Goal: Task Accomplishment & Management: Complete application form

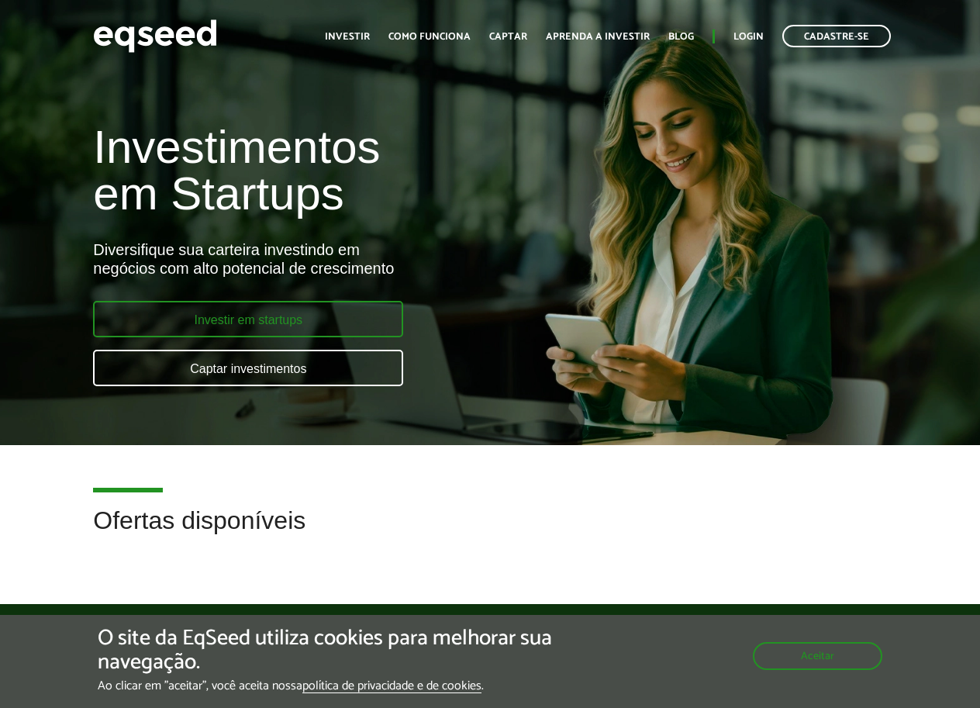
click at [294, 323] on link "Investir em startups" at bounding box center [248, 319] width 310 height 36
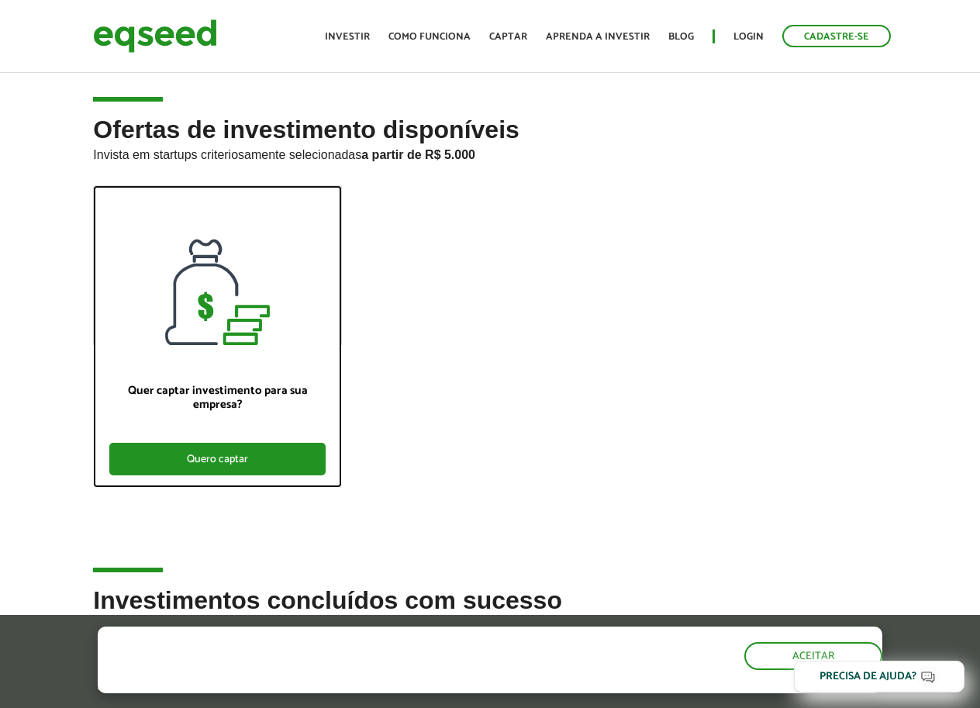
click at [255, 455] on div "Quero captar" at bounding box center [217, 459] width 216 height 33
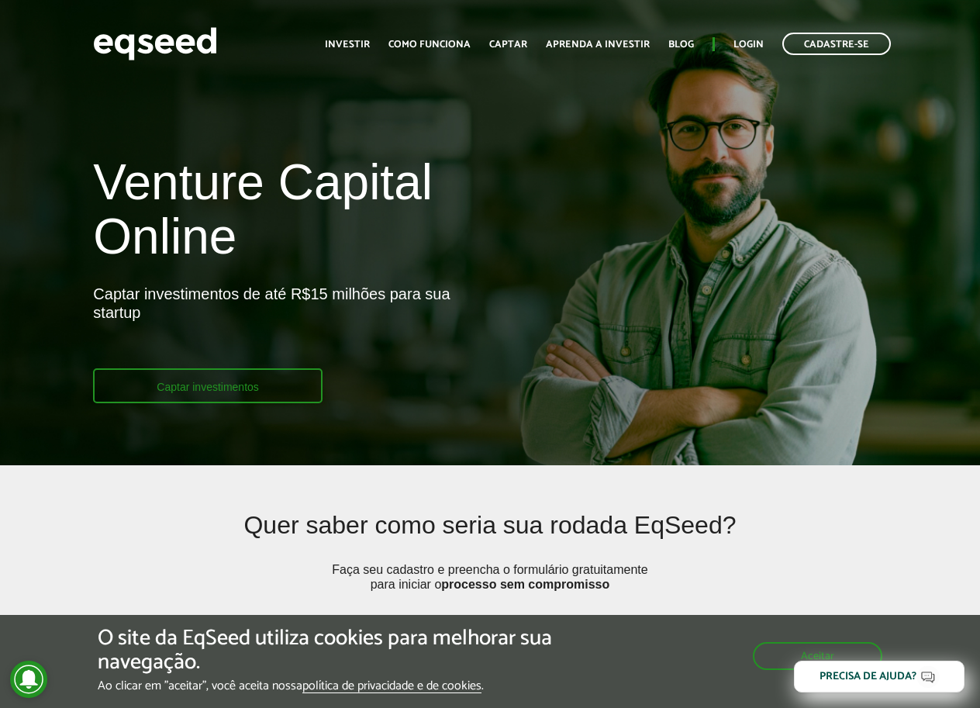
click at [258, 388] on link "Captar investimentos" at bounding box center [208, 385] width 230 height 35
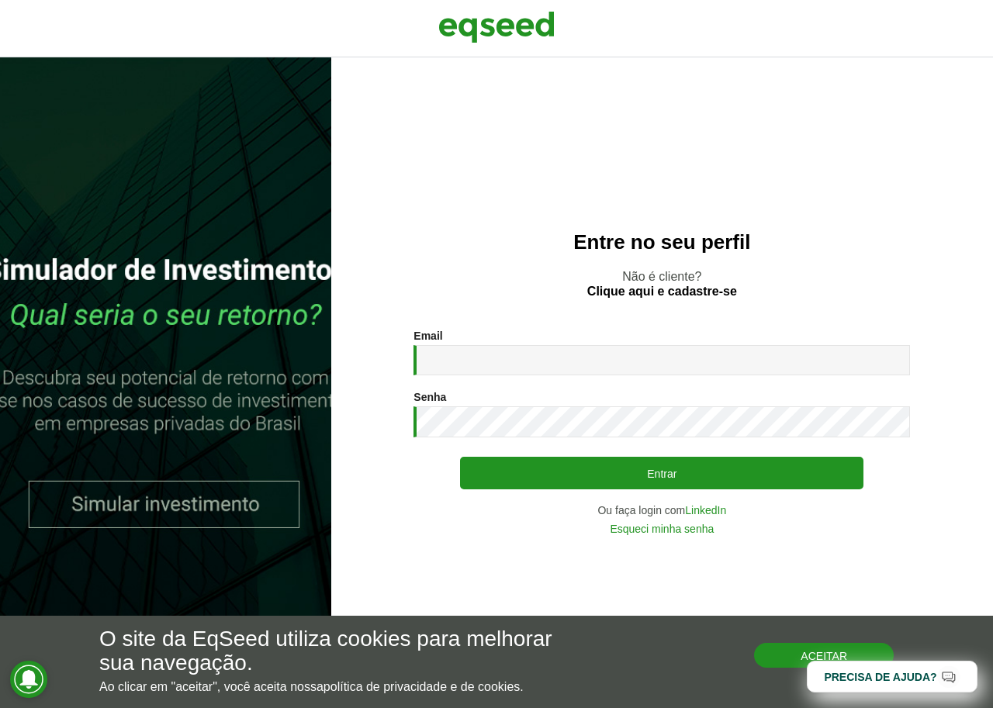
click at [795, 655] on button "Aceitar" at bounding box center [824, 655] width 140 height 25
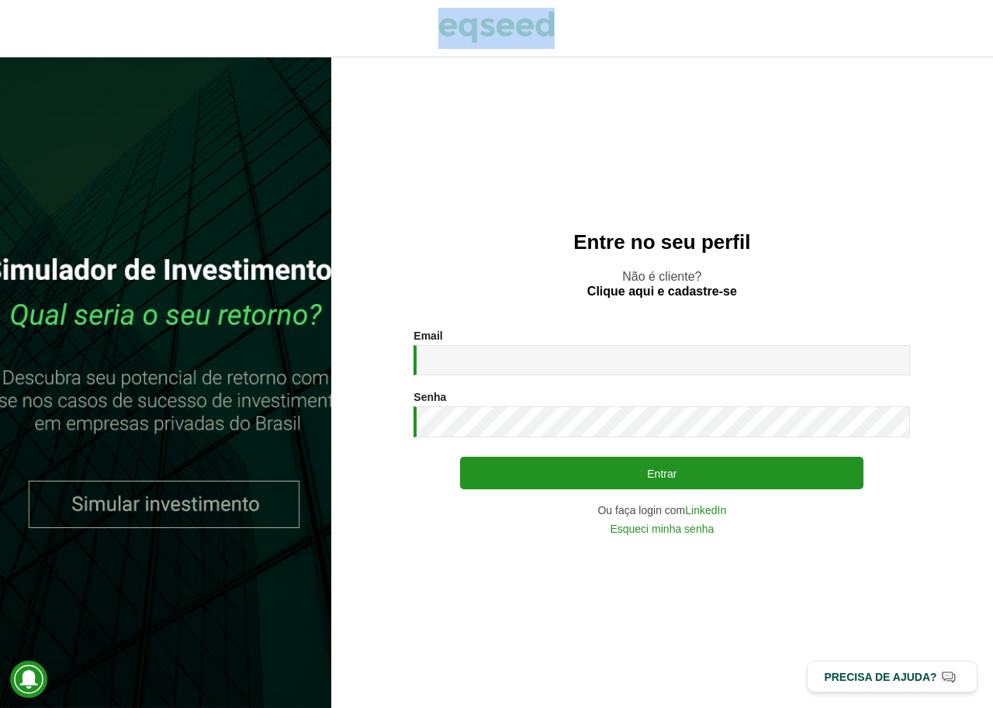
drag, startPoint x: 435, startPoint y: 22, endPoint x: 548, endPoint y: 19, distance: 113.3
click at [548, 19] on div at bounding box center [496, 28] width 993 height 57
